Goal: Information Seeking & Learning: Learn about a topic

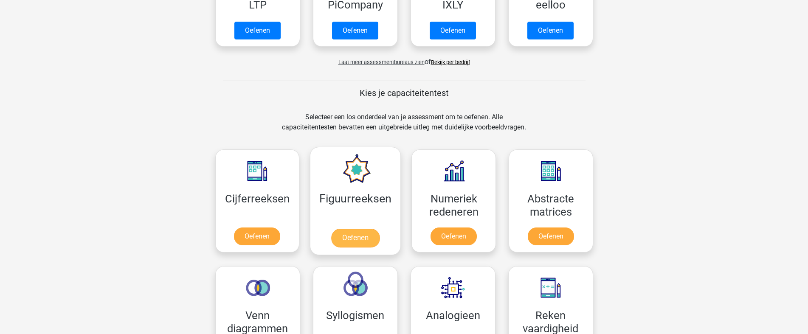
scroll to position [255, 0]
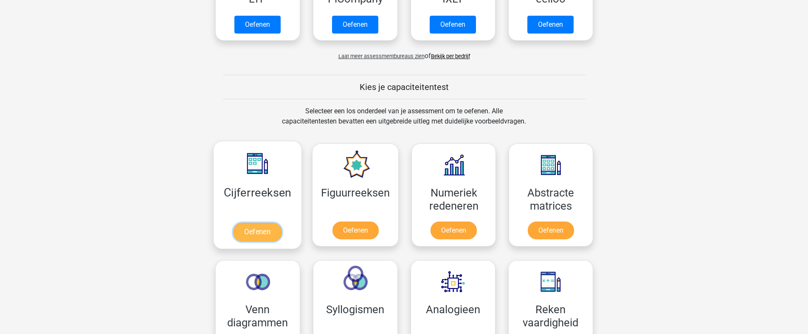
click at [236, 223] on link "Oefenen" at bounding box center [257, 232] width 48 height 19
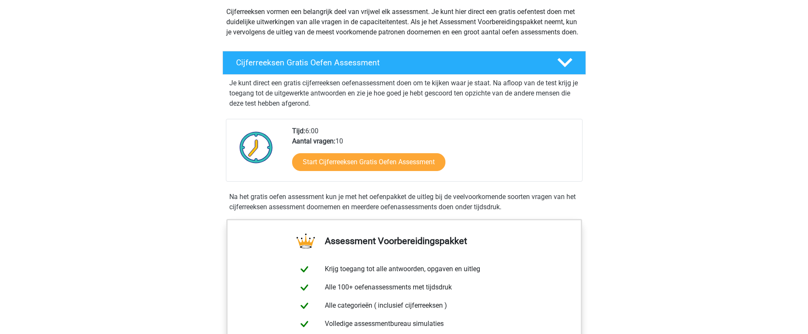
scroll to position [85, 0]
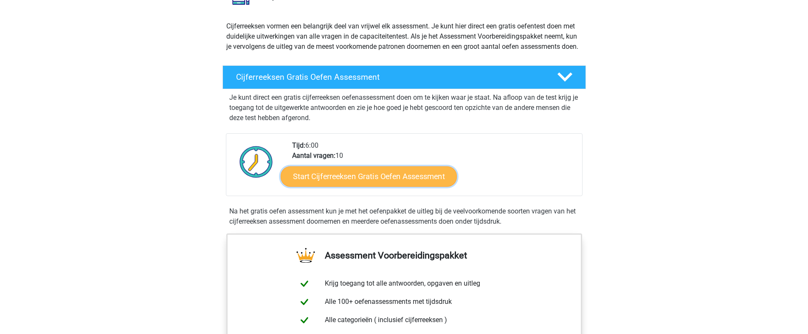
click at [302, 186] on link "Start Cijferreeksen Gratis Oefen Assessment" at bounding box center [369, 176] width 176 height 20
